Goal: Find specific page/section: Find specific page/section

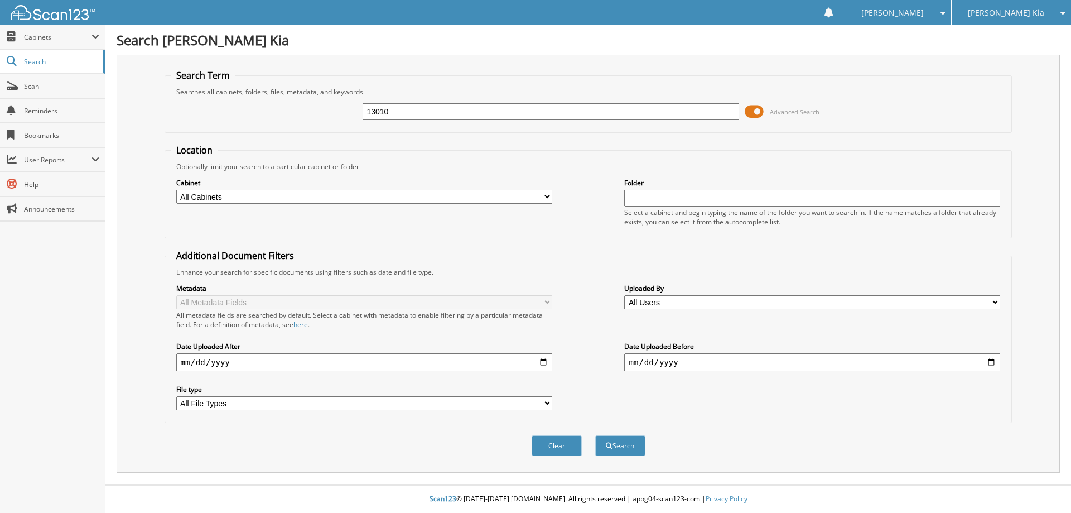
type input "13010"
click at [595, 435] on button "Search" at bounding box center [620, 445] width 50 height 21
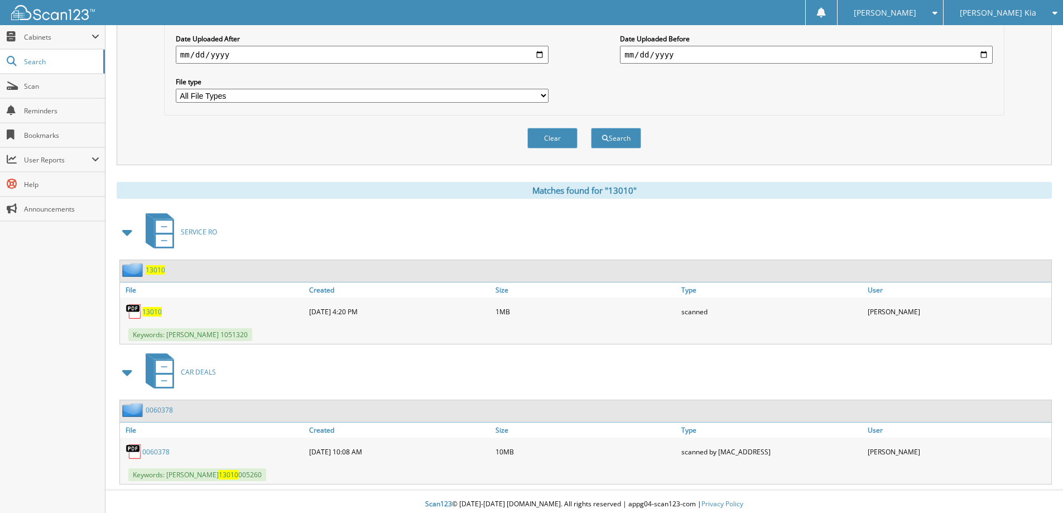
scroll to position [313, 0]
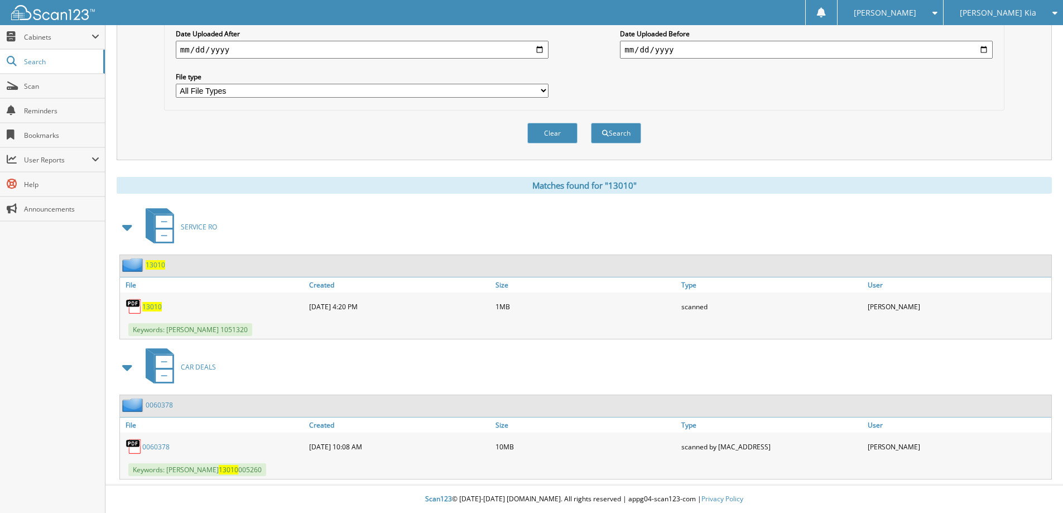
click at [160, 401] on link "0060378" at bounding box center [159, 404] width 27 height 9
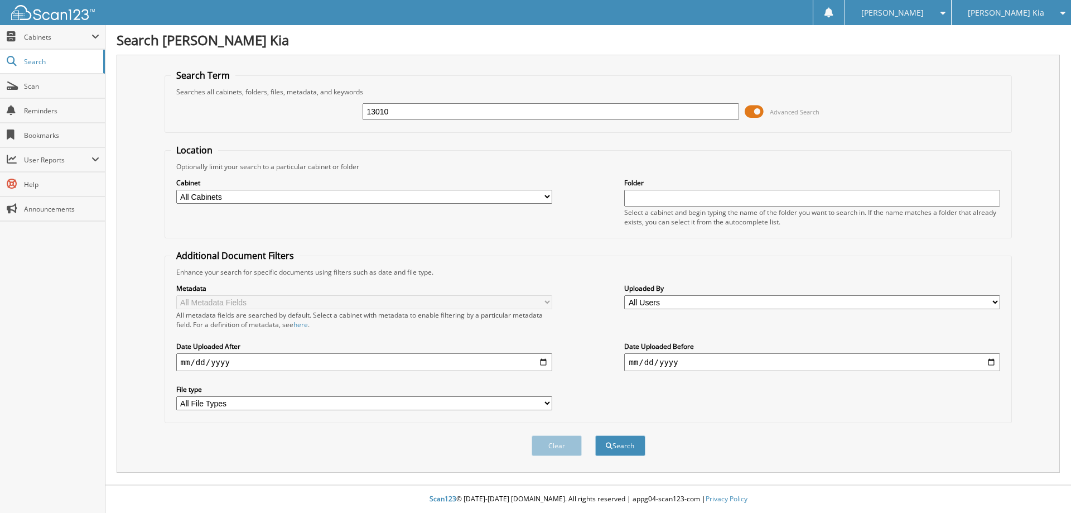
click at [414, 106] on input "13010" at bounding box center [551, 111] width 376 height 17
type input "13204"
click at [595, 435] on button "Search" at bounding box center [620, 445] width 50 height 21
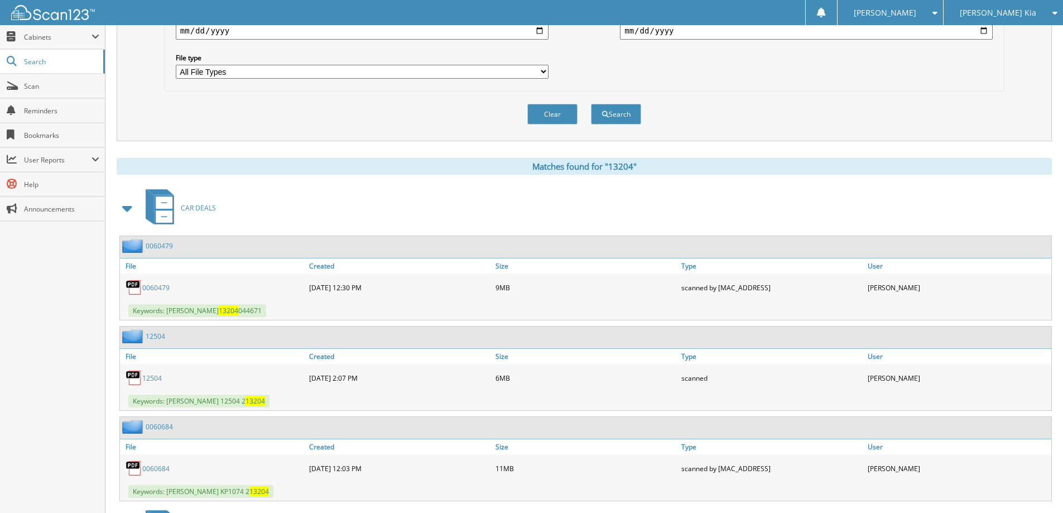
scroll to position [335, 0]
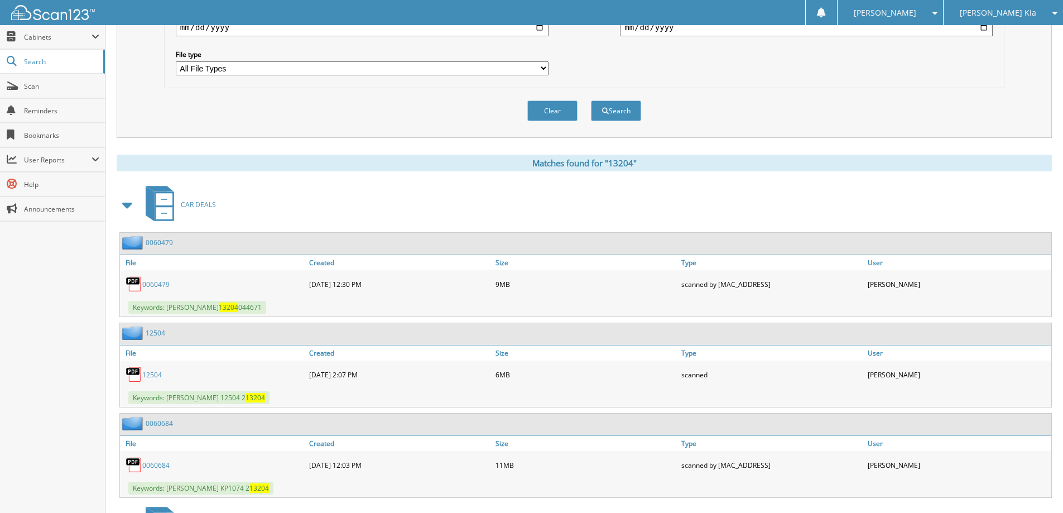
click at [162, 242] on link "0060479" at bounding box center [159, 242] width 27 height 9
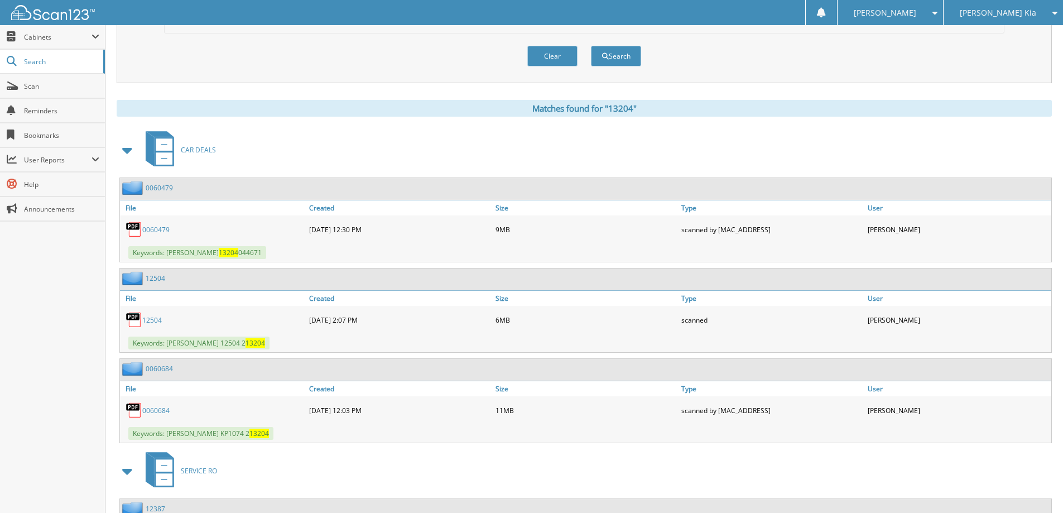
scroll to position [391, 0]
click at [156, 188] on link "0060479" at bounding box center [159, 186] width 27 height 9
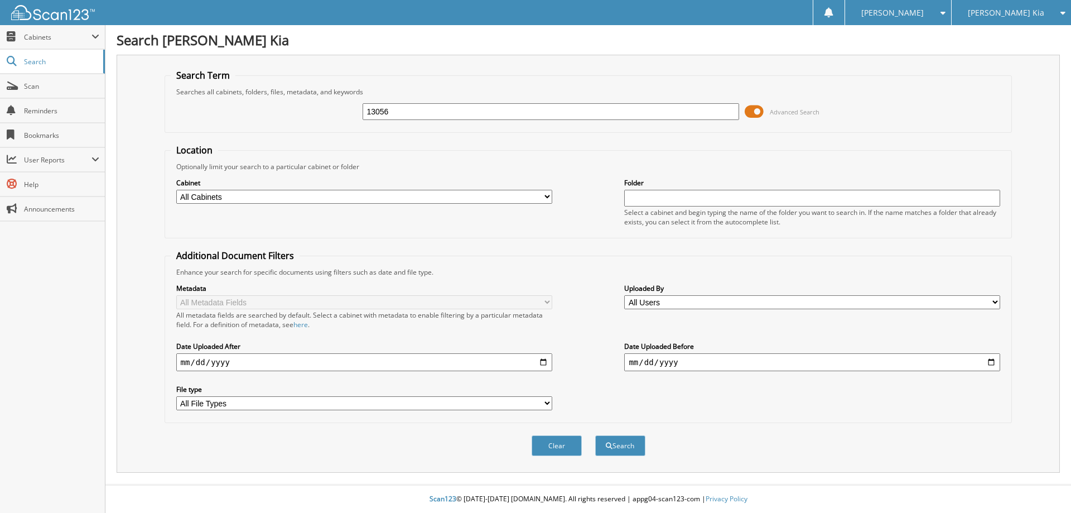
type input "13056"
click at [595, 435] on button "Search" at bounding box center [620, 445] width 50 height 21
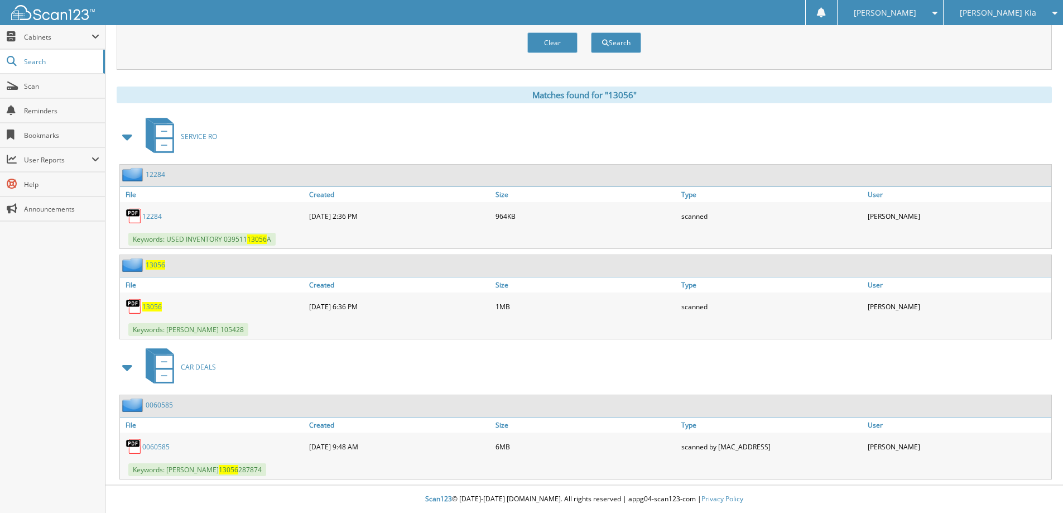
click at [172, 405] on link "0060585" at bounding box center [159, 404] width 27 height 9
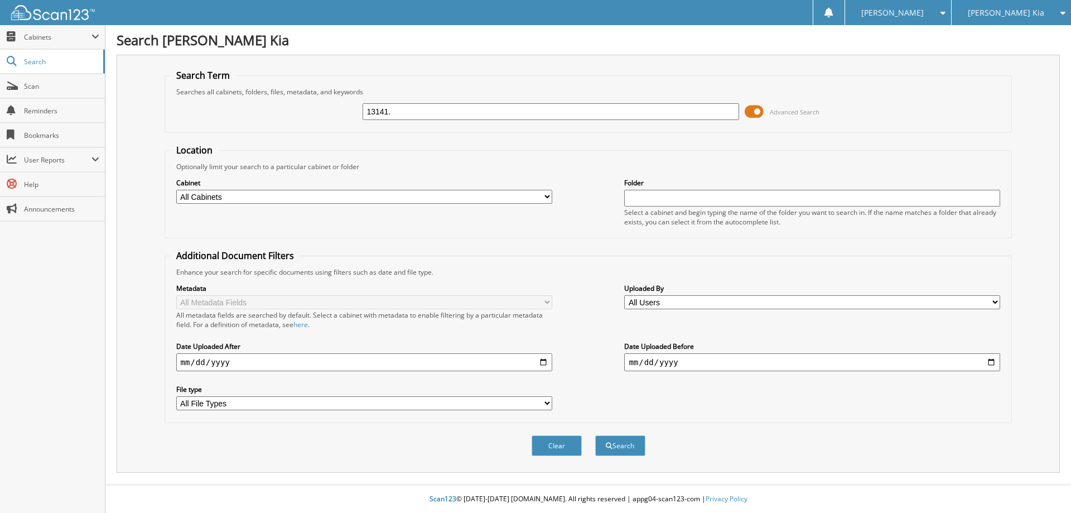
type input "13141."
click at [595, 435] on button "Search" at bounding box center [620, 445] width 50 height 21
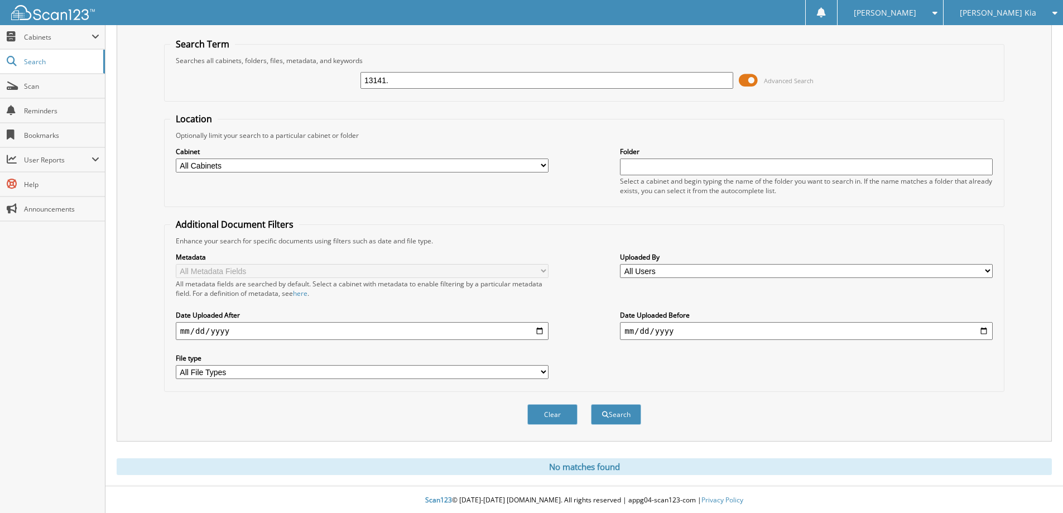
scroll to position [33, 0]
click at [411, 80] on input "13141." at bounding box center [546, 79] width 373 height 17
type input "13141"
click at [591, 403] on button "Search" at bounding box center [616, 413] width 50 height 21
